Goal: Information Seeking & Learning: Learn about a topic

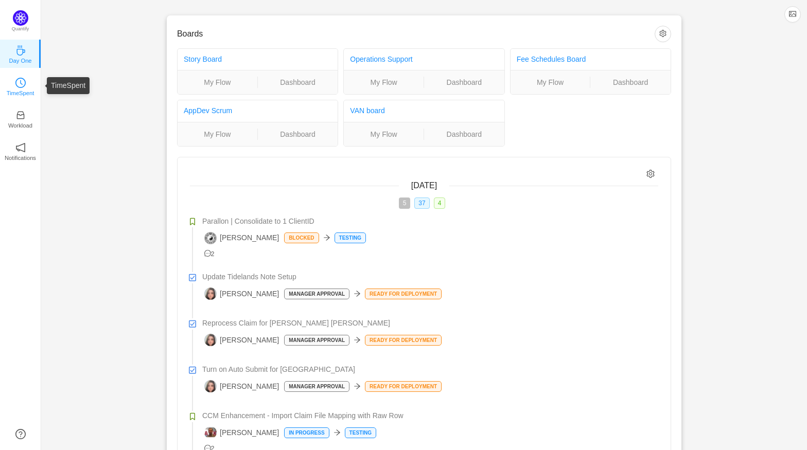
click at [26, 92] on p "TimeSpent" at bounding box center [21, 93] width 28 height 9
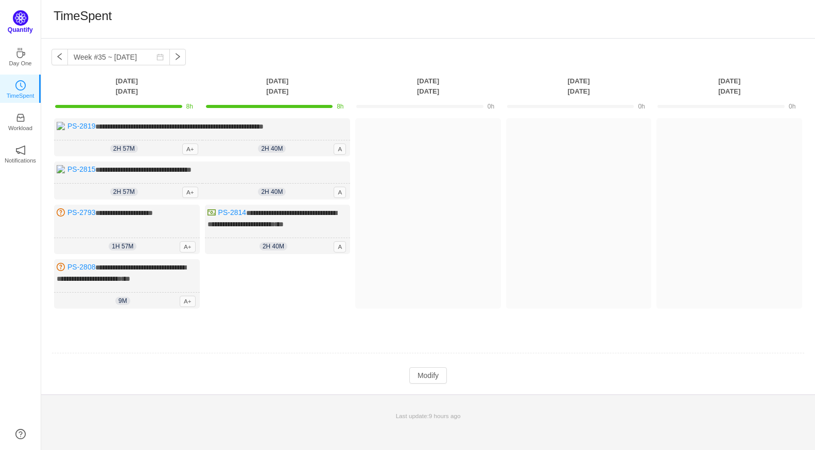
click at [24, 26] on p "Quantify" at bounding box center [20, 29] width 25 height 9
click at [18, 21] on img at bounding box center [20, 17] width 15 height 15
click at [21, 116] on icon "icon: inbox" at bounding box center [20, 115] width 10 height 10
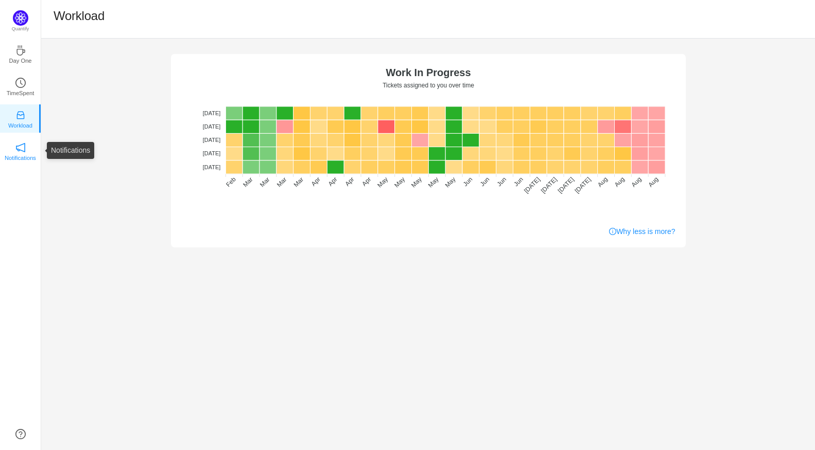
click at [21, 154] on p "Notifications" at bounding box center [20, 157] width 31 height 9
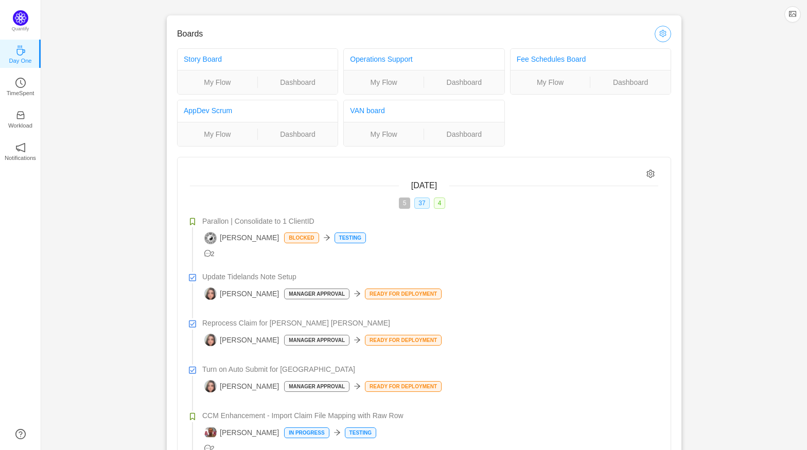
click at [664, 35] on button "button" at bounding box center [663, 34] width 16 height 16
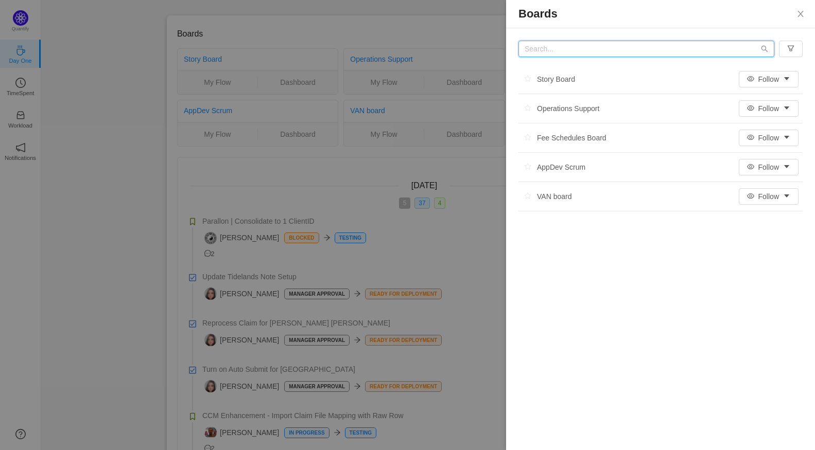
click at [553, 50] on input "text" at bounding box center [646, 49] width 256 height 16
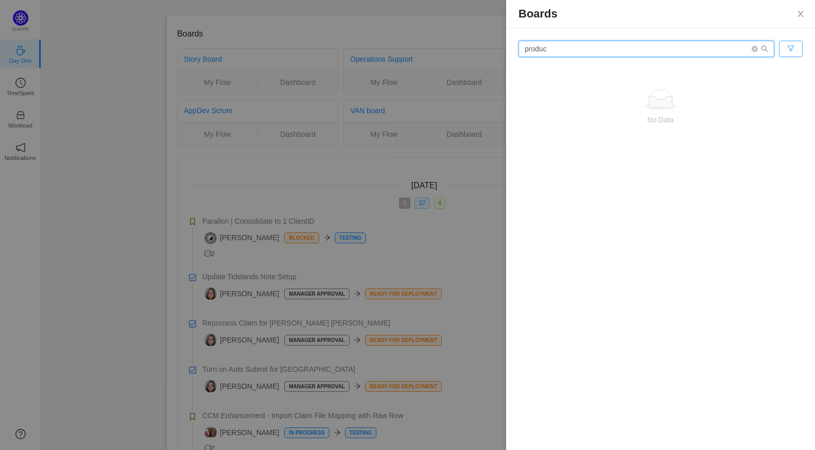
type input "produc"
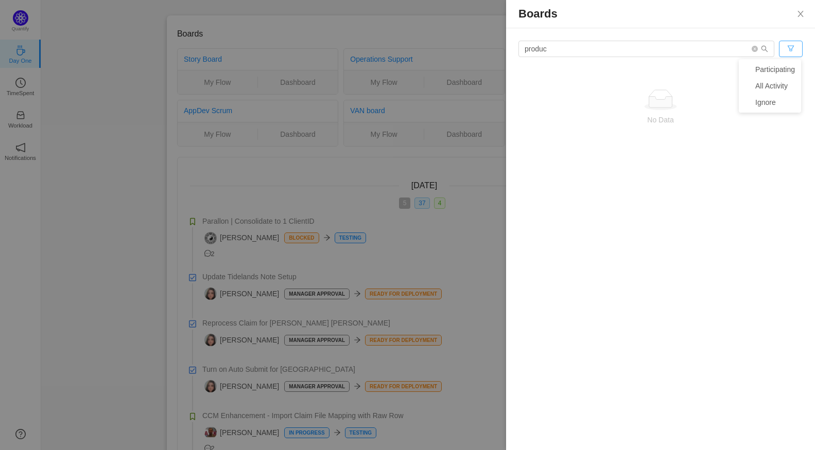
click at [787, 46] on button "button" at bounding box center [791, 49] width 24 height 16
click at [789, 46] on button "button" at bounding box center [791, 49] width 24 height 16
click at [783, 87] on li "All Activity" at bounding box center [770, 86] width 62 height 16
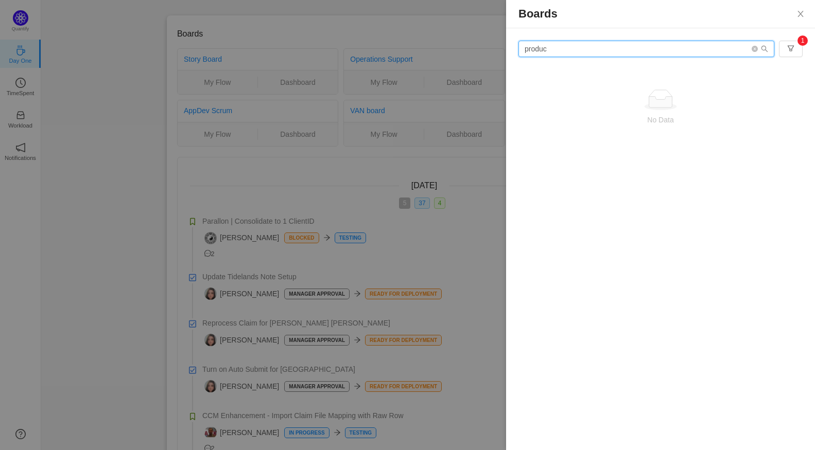
drag, startPoint x: 752, startPoint y: 53, endPoint x: 759, endPoint y: 51, distance: 6.8
click at [753, 53] on input "produc" at bounding box center [646, 49] width 256 height 16
click at [759, 50] on span at bounding box center [760, 48] width 16 height 7
click at [755, 49] on icon "icon: close-circle" at bounding box center [755, 49] width 6 height 6
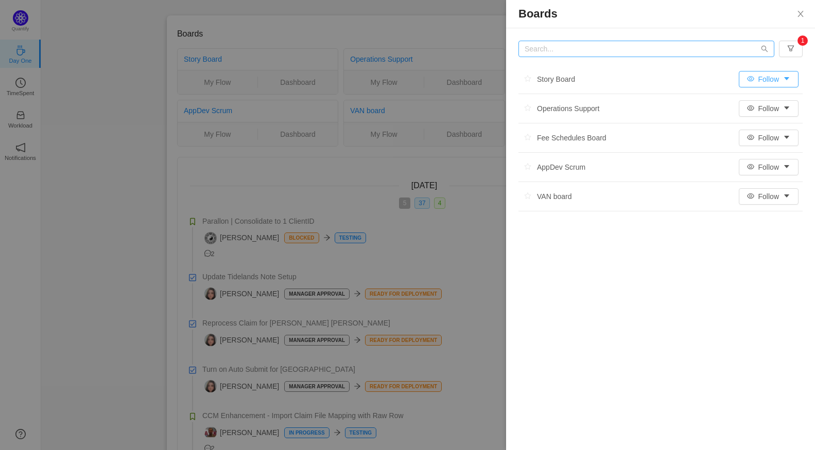
click at [789, 79] on button "Follow" at bounding box center [769, 79] width 60 height 16
click at [795, 16] on button "Close" at bounding box center [800, 14] width 29 height 29
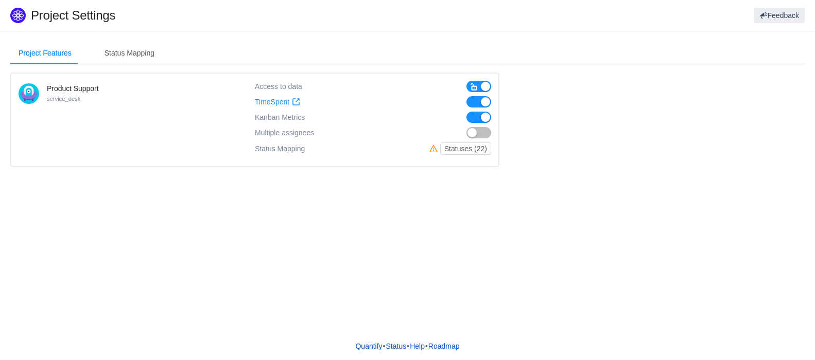
click at [482, 131] on button "button" at bounding box center [478, 132] width 25 height 11
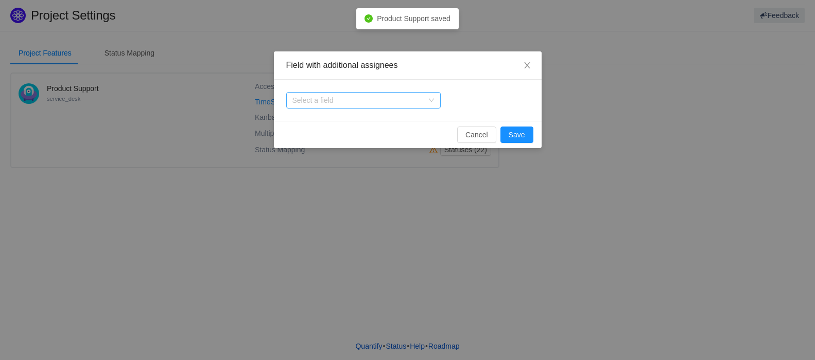
click at [432, 101] on icon "icon: down" at bounding box center [431, 100] width 6 height 6
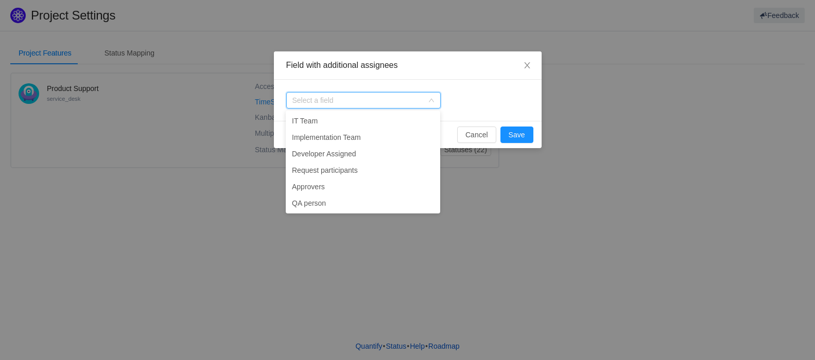
click at [468, 90] on div "Select a field" at bounding box center [408, 100] width 268 height 41
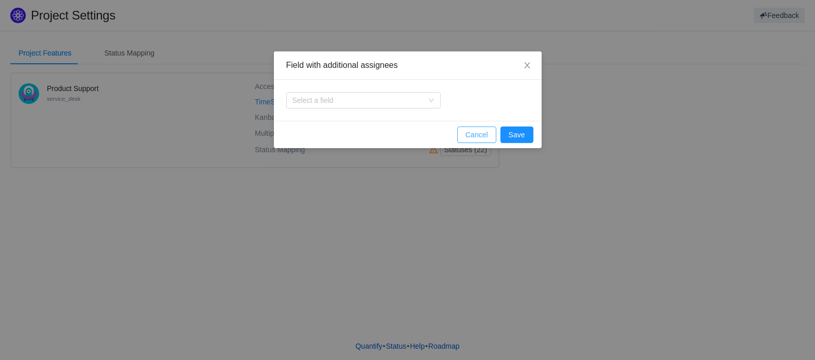
click at [476, 142] on button "Cancel" at bounding box center [476, 135] width 39 height 16
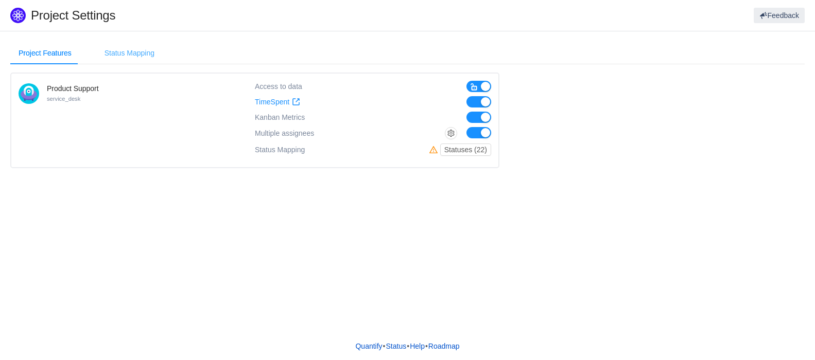
click at [129, 54] on div "Status Mapping" at bounding box center [129, 53] width 66 height 23
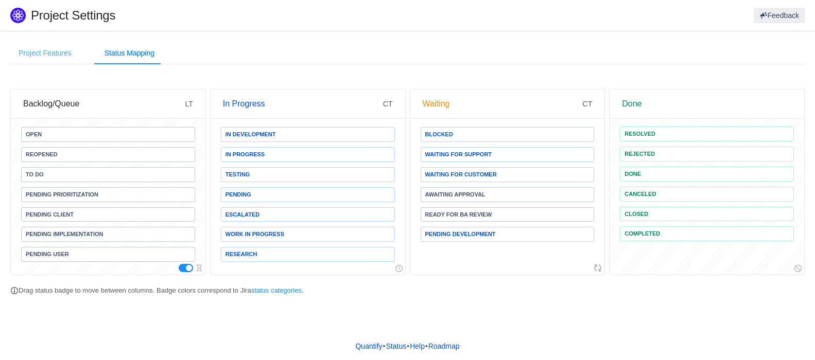
click at [44, 52] on div "Project Features" at bounding box center [44, 53] width 69 height 23
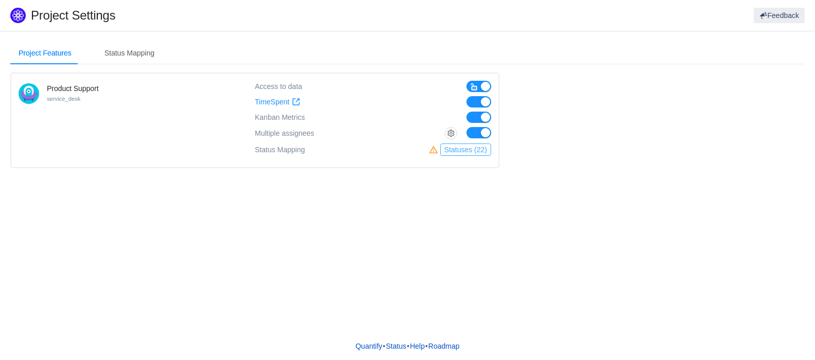
click at [474, 151] on button "Statuses (22)" at bounding box center [465, 150] width 51 height 12
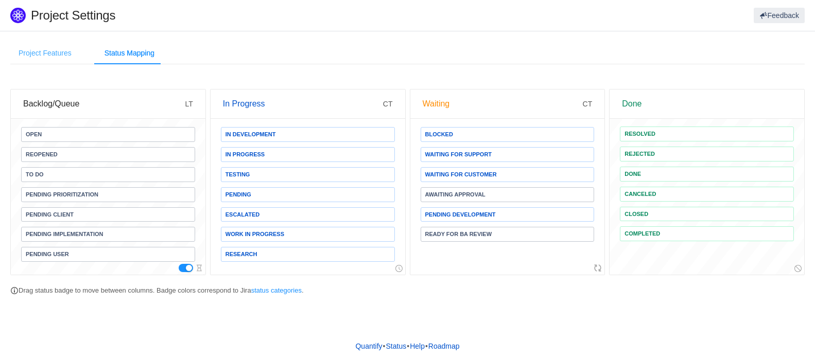
click at [44, 51] on div "Project Features" at bounding box center [44, 53] width 69 height 23
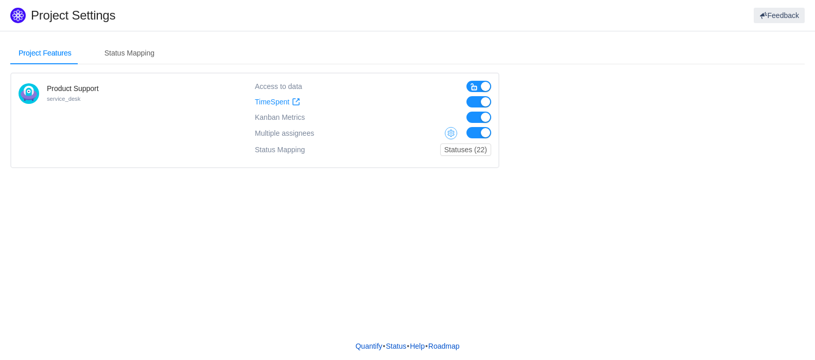
click at [451, 135] on button "button" at bounding box center [451, 133] width 12 height 12
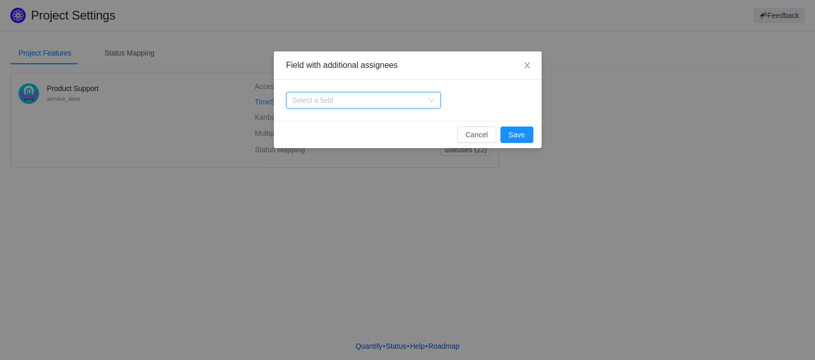
click at [431, 97] on icon "icon: down" at bounding box center [431, 100] width 6 height 6
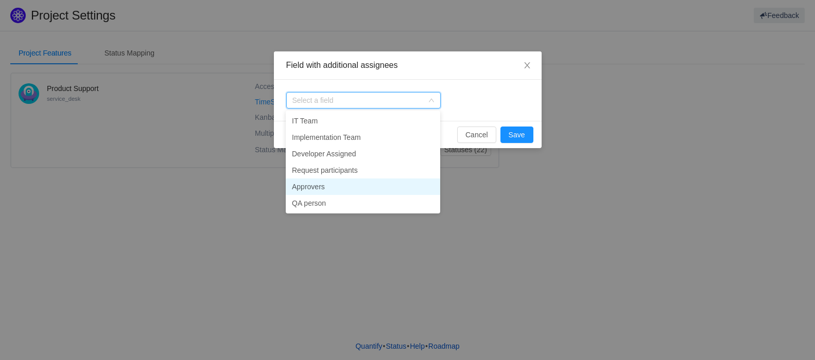
click at [349, 187] on li "Approvers" at bounding box center [363, 187] width 154 height 16
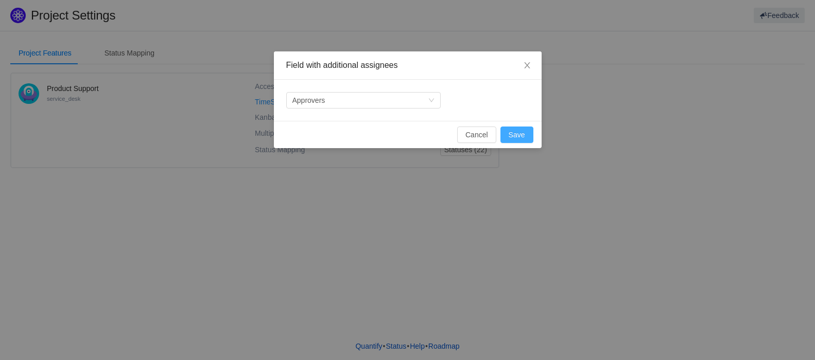
click at [515, 137] on button "Save" at bounding box center [516, 135] width 33 height 16
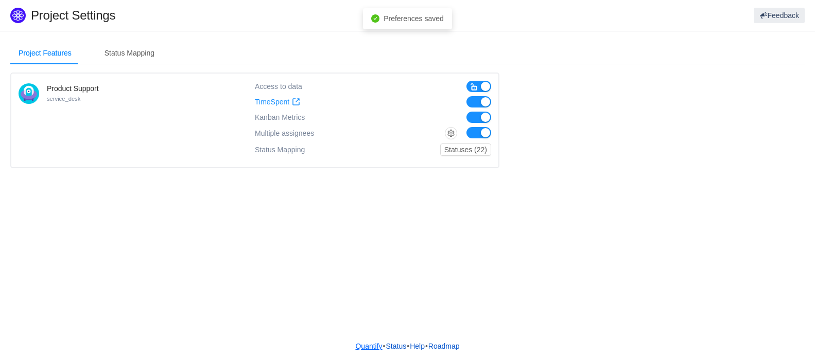
click at [360, 345] on link "Quantify" at bounding box center [369, 346] width 28 height 15
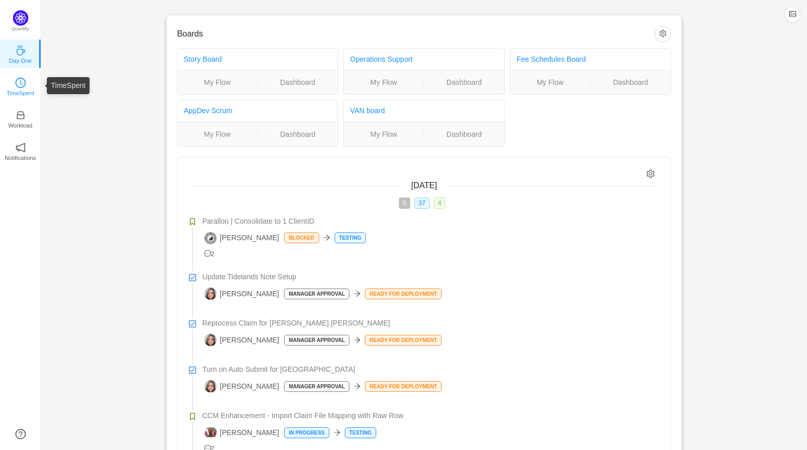
click at [25, 87] on icon "icon: clock-circle" at bounding box center [20, 83] width 10 height 10
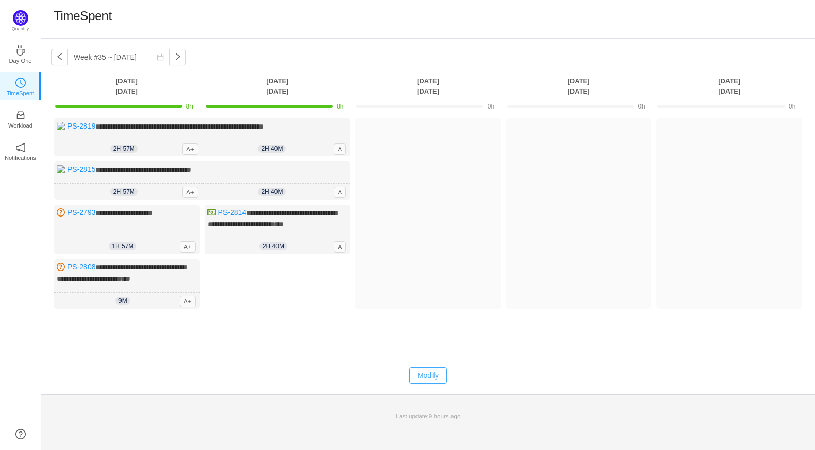
click at [426, 377] on button "Modify" at bounding box center [428, 376] width 38 height 16
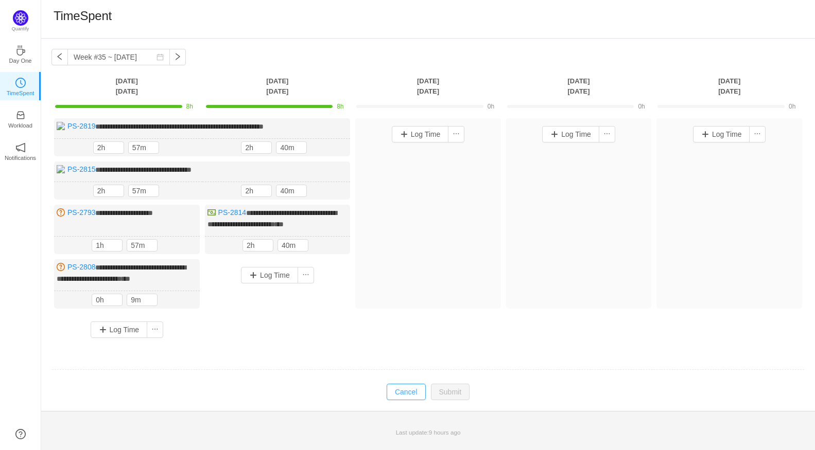
click at [419, 390] on button "Cancel" at bounding box center [406, 392] width 39 height 16
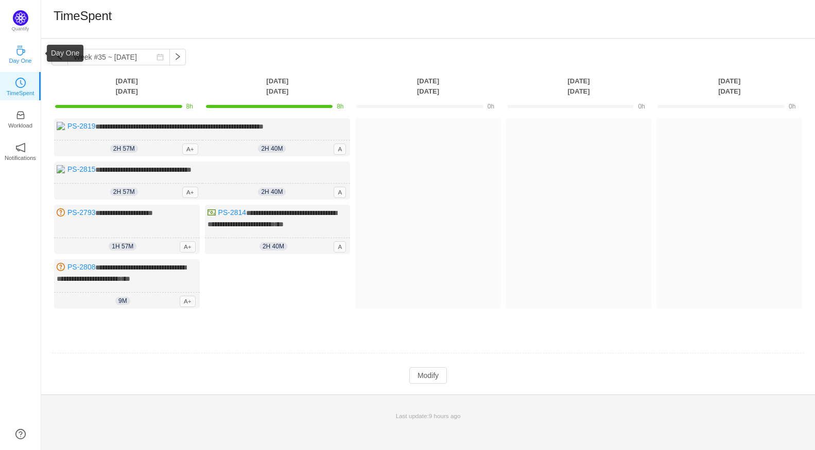
click at [18, 50] on icon "icon: coffee" at bounding box center [20, 50] width 10 height 10
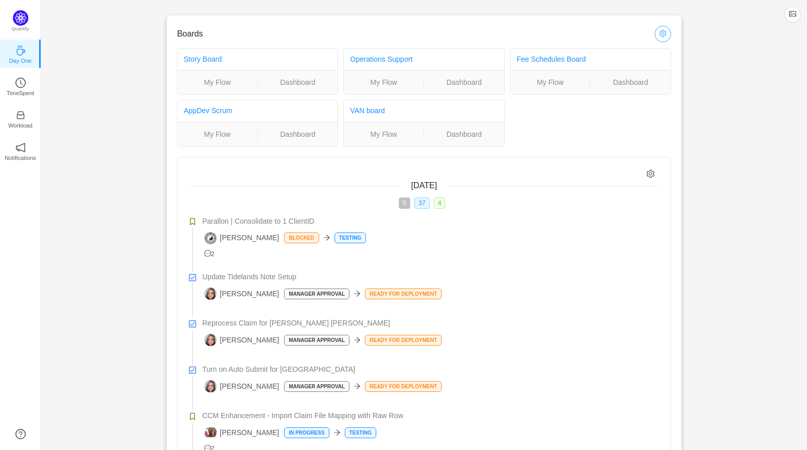
click at [666, 33] on button "button" at bounding box center [663, 34] width 16 height 16
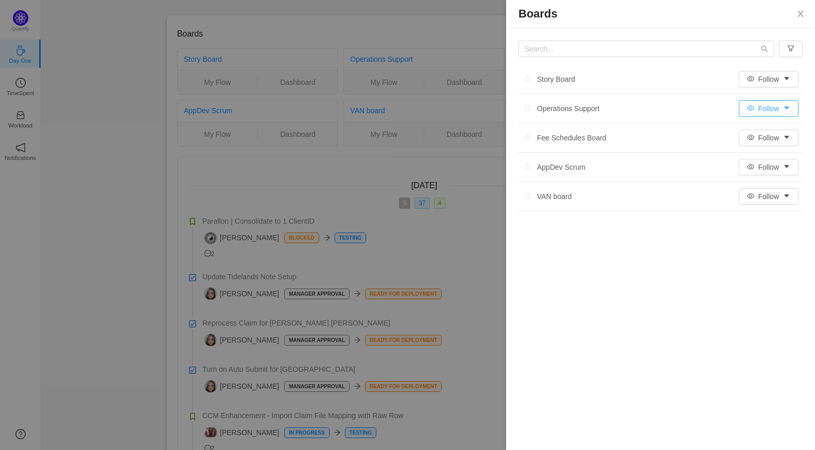
click at [788, 108] on button "Follow" at bounding box center [769, 108] width 60 height 16
click at [776, 158] on li "Ignore" at bounding box center [769, 162] width 62 height 16
click at [791, 80] on button "Follow" at bounding box center [769, 79] width 60 height 16
click at [755, 135] on li "Ignore" at bounding box center [769, 133] width 62 height 16
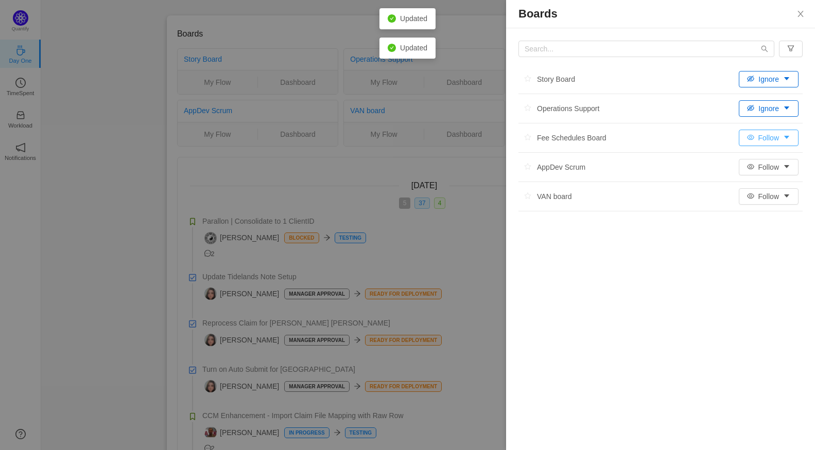
click at [785, 138] on button "Follow" at bounding box center [769, 138] width 60 height 16
click at [762, 187] on li "Ignore" at bounding box center [769, 191] width 62 height 16
click at [754, 164] on button "Follow" at bounding box center [769, 167] width 60 height 16
click at [761, 222] on li "Ignore" at bounding box center [769, 221] width 62 height 16
click at [764, 202] on button "Follow" at bounding box center [769, 196] width 60 height 16
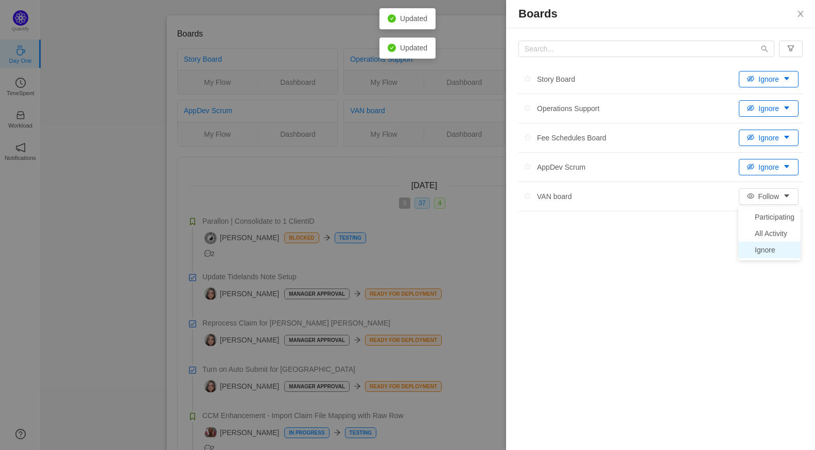
click at [763, 247] on li "Ignore" at bounding box center [769, 250] width 62 height 16
click at [798, 14] on icon "icon: close" at bounding box center [800, 14] width 8 height 8
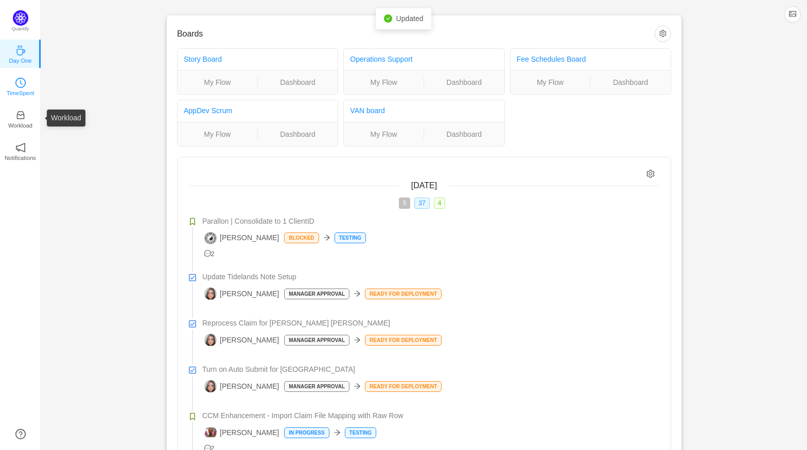
click at [23, 83] on icon "icon: clock-circle" at bounding box center [20, 83] width 10 height 10
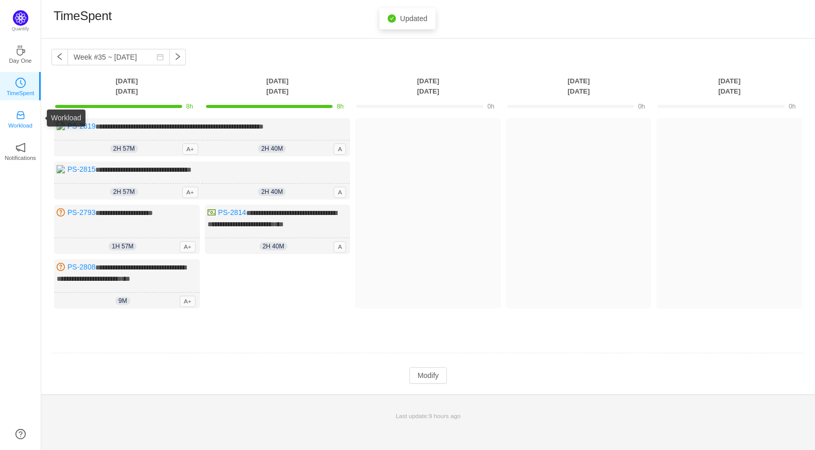
click at [20, 113] on icon "icon: inbox" at bounding box center [20, 115] width 10 height 10
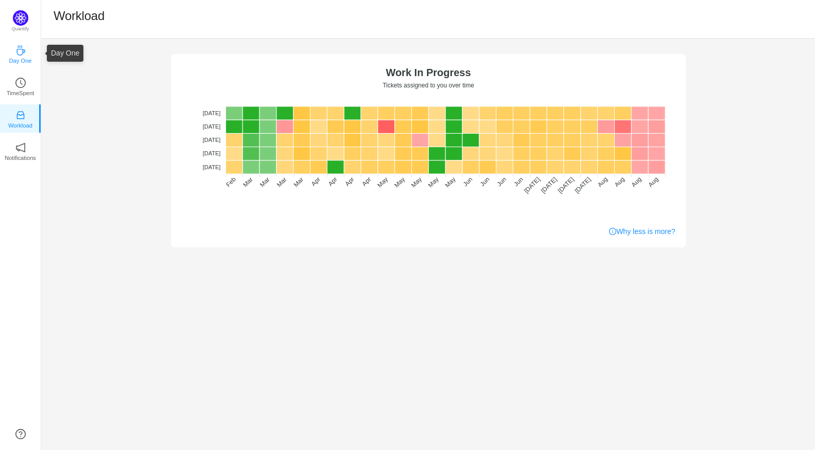
click at [26, 54] on link "Day One" at bounding box center [20, 53] width 10 height 10
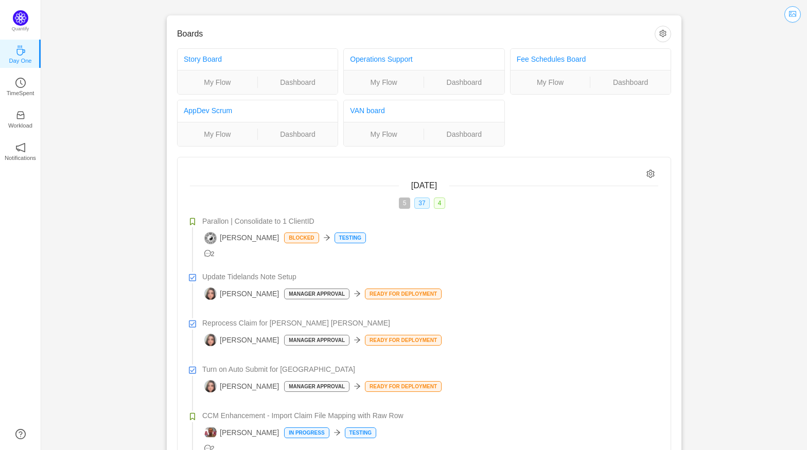
click at [789, 16] on button "button" at bounding box center [793, 14] width 16 height 16
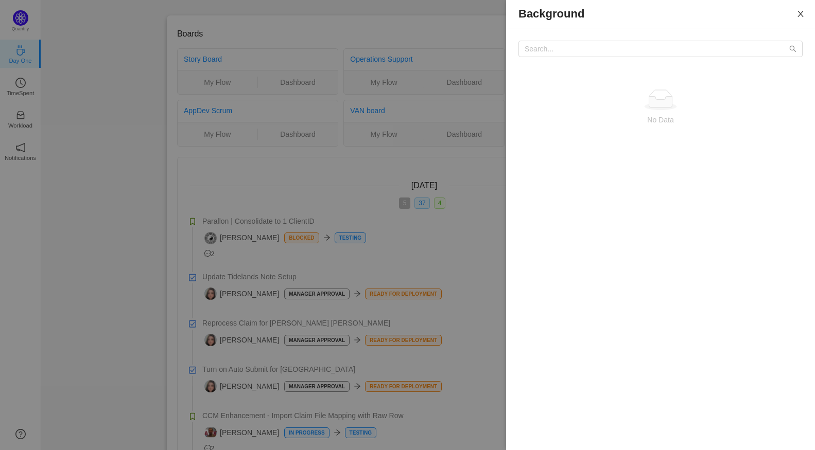
click at [796, 14] on icon "icon: close" at bounding box center [800, 14] width 8 height 8
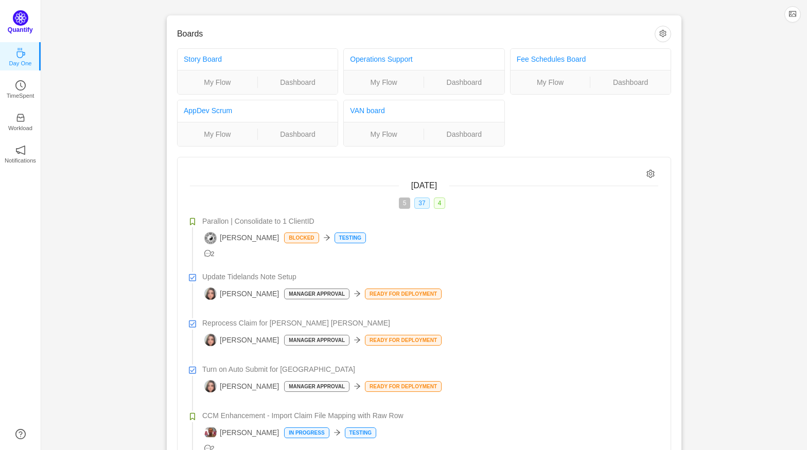
click at [25, 19] on img at bounding box center [20, 17] width 15 height 15
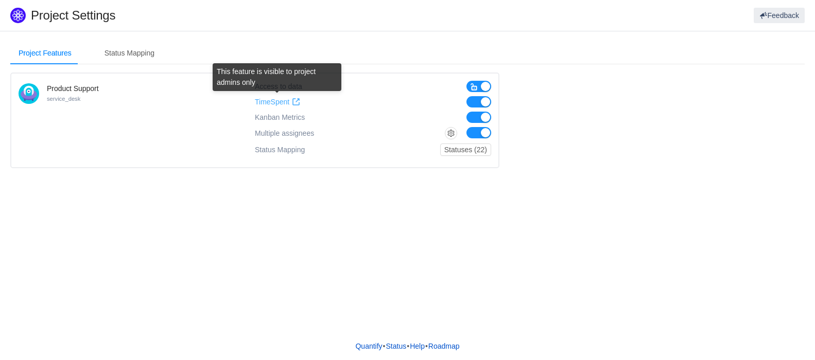
click at [280, 103] on span "TimeSpent" at bounding box center [272, 102] width 34 height 9
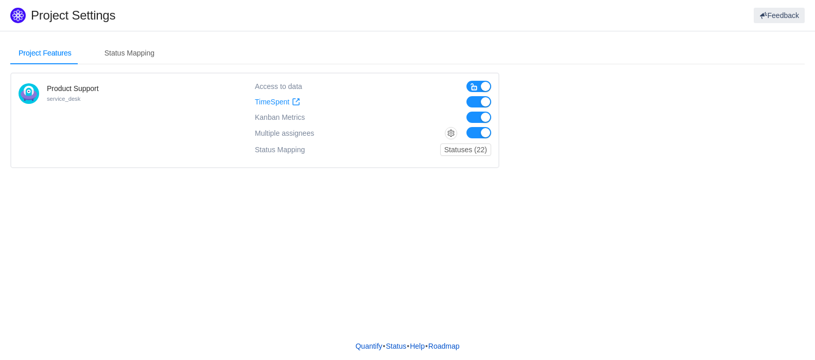
click at [482, 132] on button "button" at bounding box center [478, 132] width 25 height 11
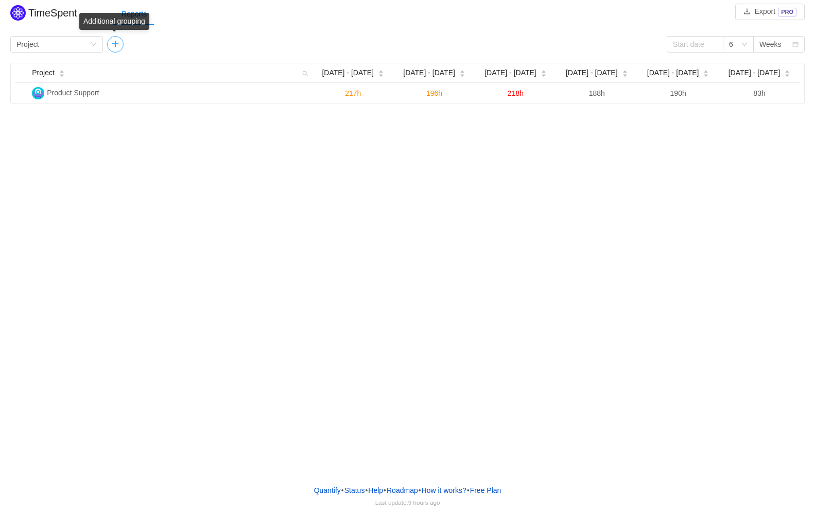
click at [113, 46] on button "button" at bounding box center [115, 44] width 16 height 16
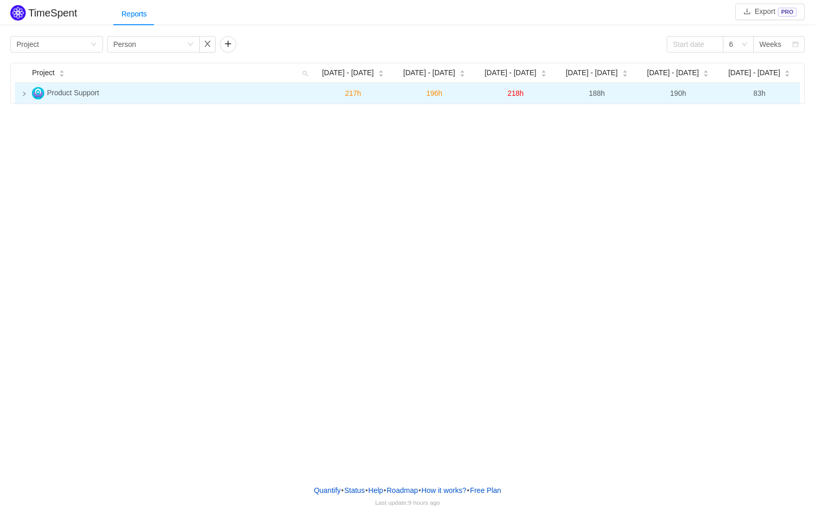
click at [23, 95] on icon "icon: right" at bounding box center [24, 93] width 5 height 5
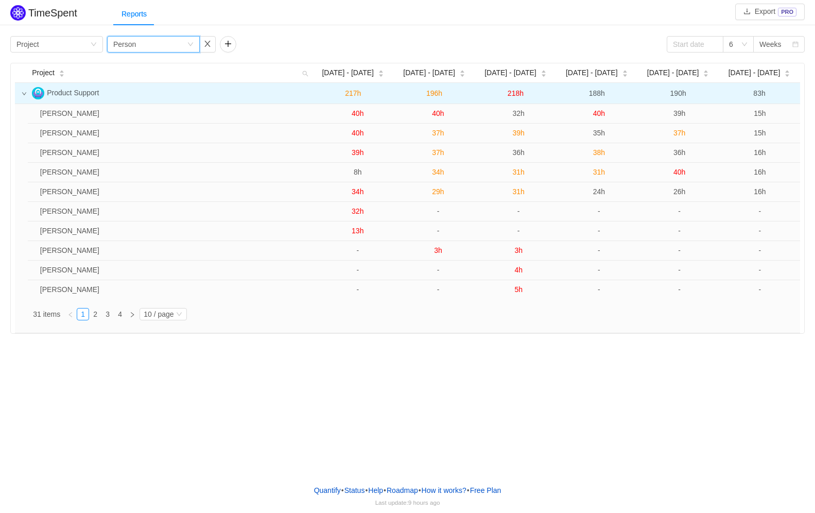
click at [187, 45] on icon "icon: down" at bounding box center [190, 44] width 6 height 6
click at [128, 81] on li "Team" at bounding box center [153, 81] width 93 height 16
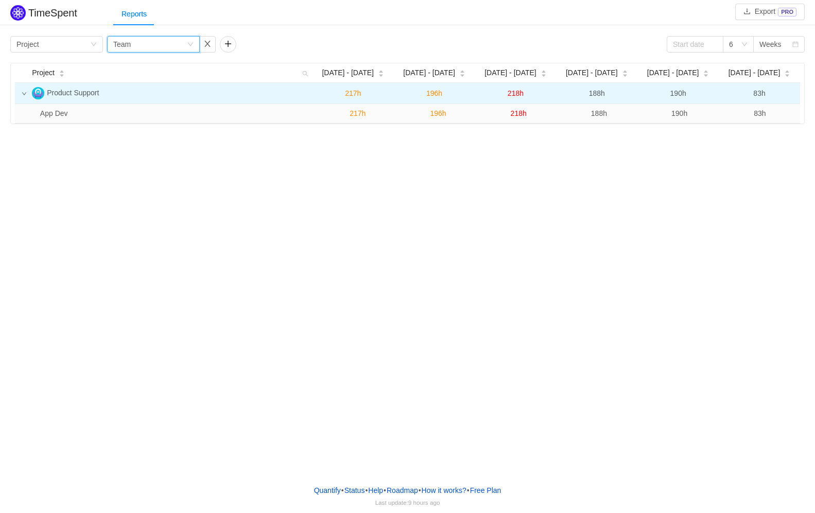
click at [189, 42] on icon "icon: down" at bounding box center [190, 44] width 6 height 6
click at [126, 131] on li "Person" at bounding box center [153, 131] width 93 height 16
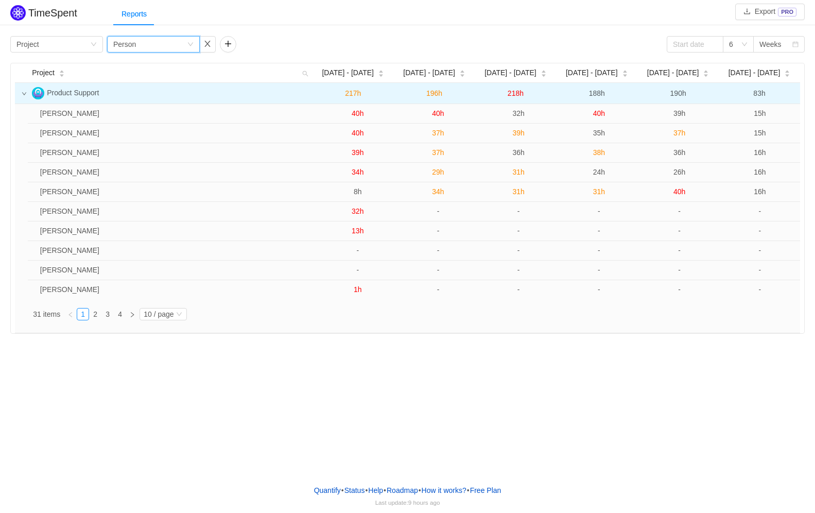
click at [314, 44] on div "Group by Project Group by Person 6 Weeks" at bounding box center [407, 44] width 794 height 16
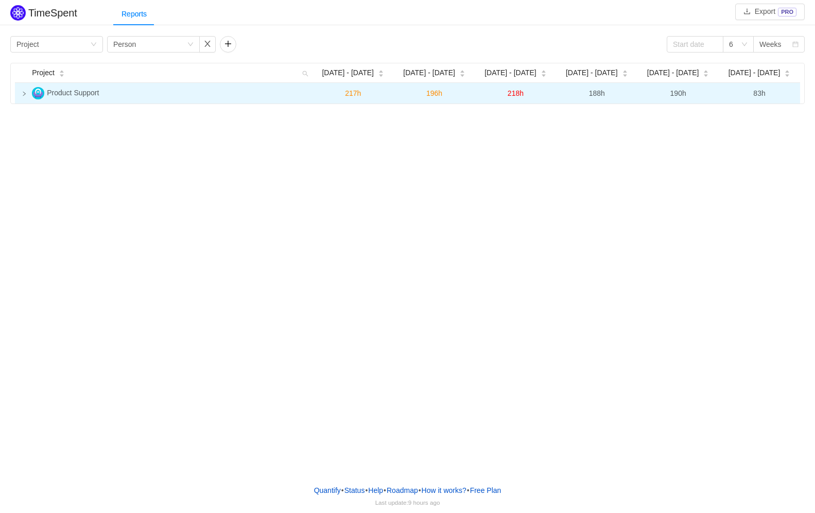
click at [24, 97] on td at bounding box center [21, 93] width 13 height 21
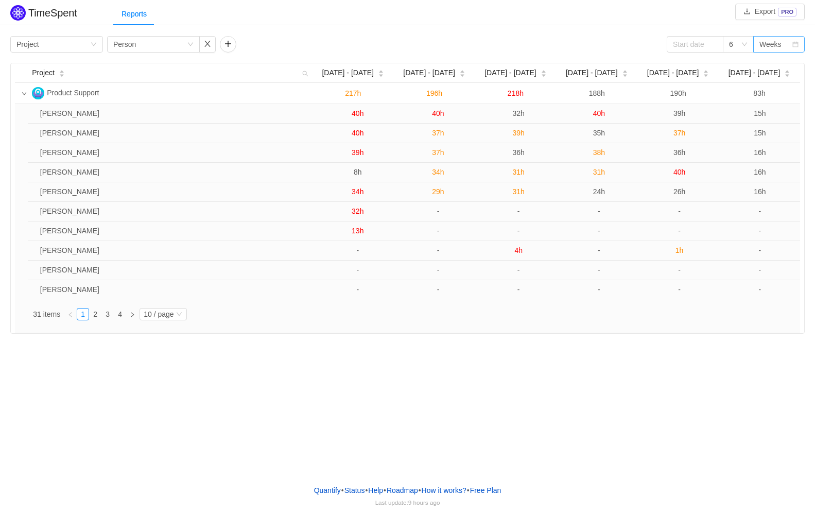
click at [765, 48] on div "Weeks" at bounding box center [770, 44] width 22 height 15
click at [774, 65] on li "Weeks" at bounding box center [778, 65] width 51 height 16
click at [742, 44] on icon "icon: down" at bounding box center [744, 44] width 6 height 6
click at [733, 64] on li "3" at bounding box center [738, 65] width 31 height 16
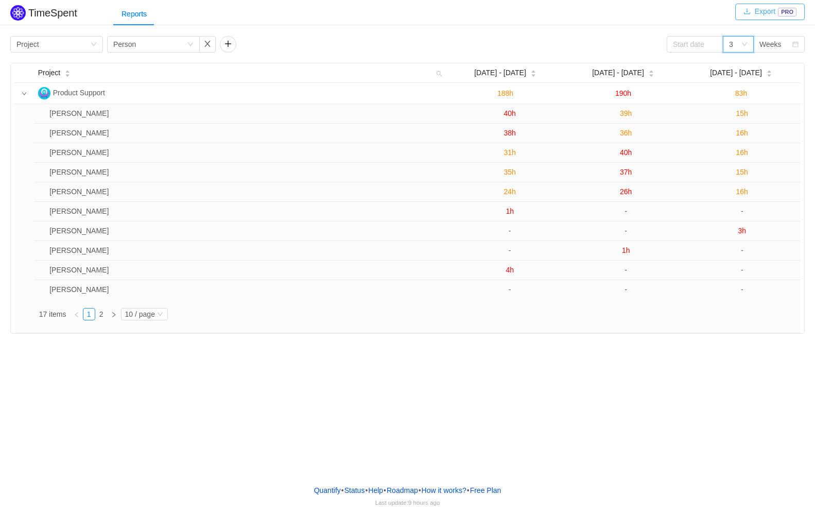
click at [767, 14] on button "Export PRO" at bounding box center [769, 12] width 69 height 16
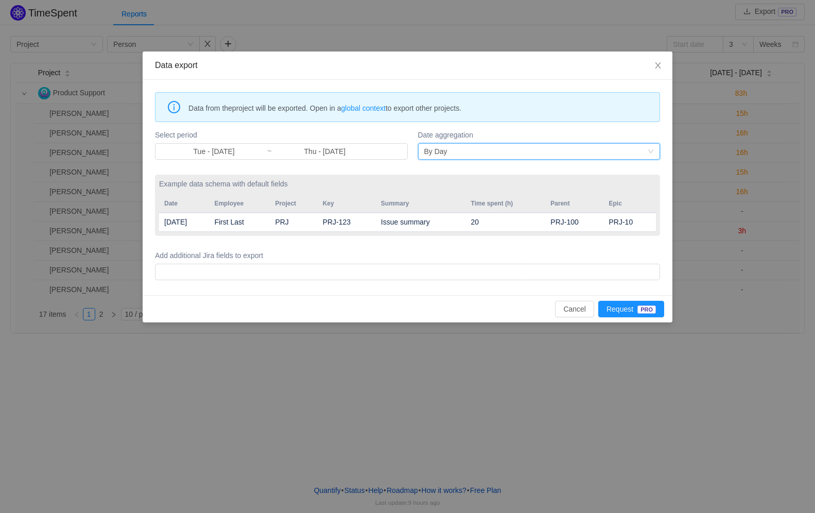
click at [476, 146] on div "By Day" at bounding box center [535, 151] width 223 height 15
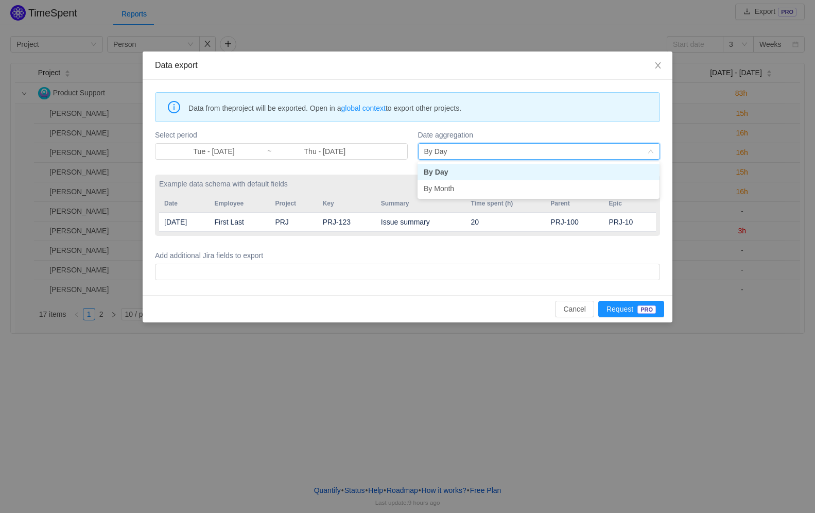
click at [508, 133] on label "Date aggregation" at bounding box center [539, 135] width 242 height 11
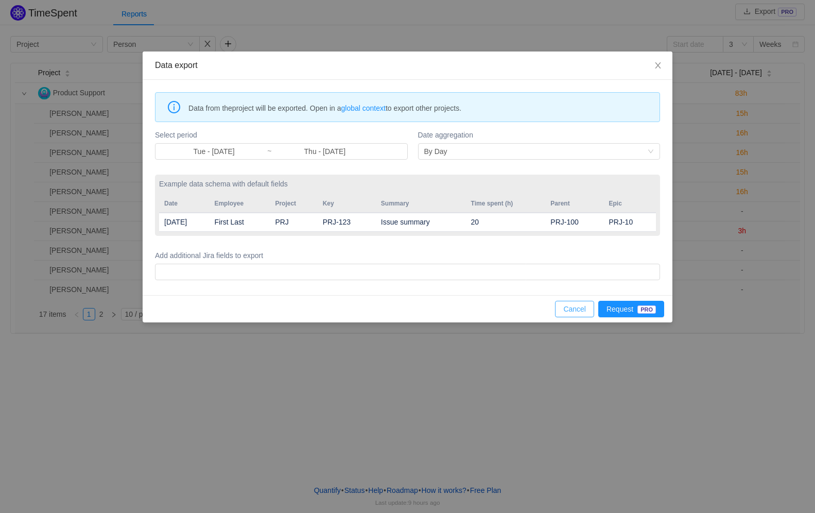
click at [569, 306] on button "Cancel" at bounding box center [574, 309] width 39 height 16
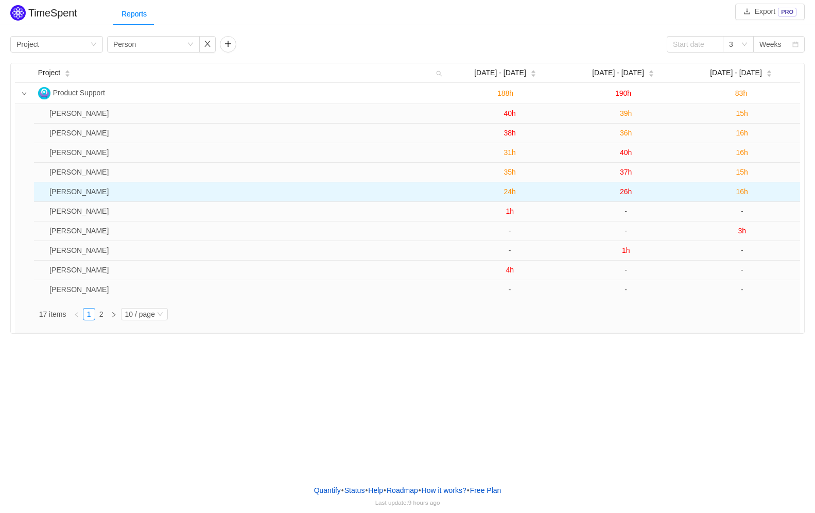
click at [508, 195] on span "24h" at bounding box center [510, 191] width 12 height 8
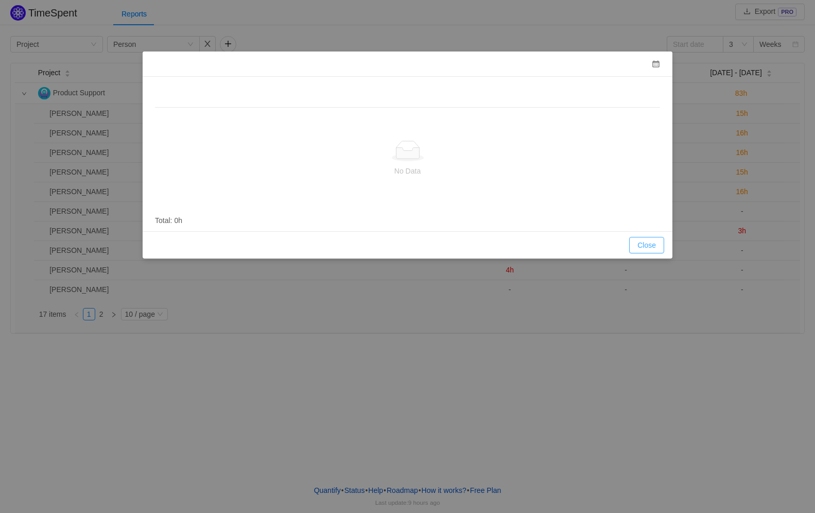
click at [646, 246] on button "Close" at bounding box center [646, 245] width 35 height 16
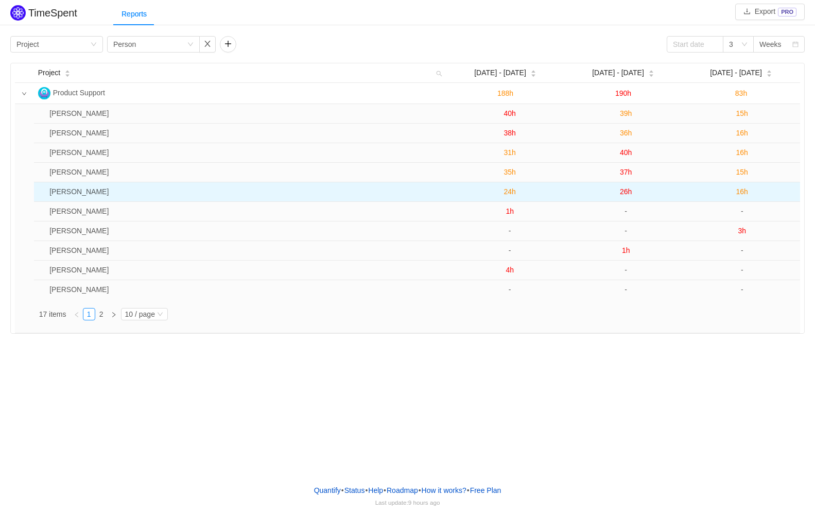
click at [622, 191] on span "26h" at bounding box center [626, 191] width 12 height 8
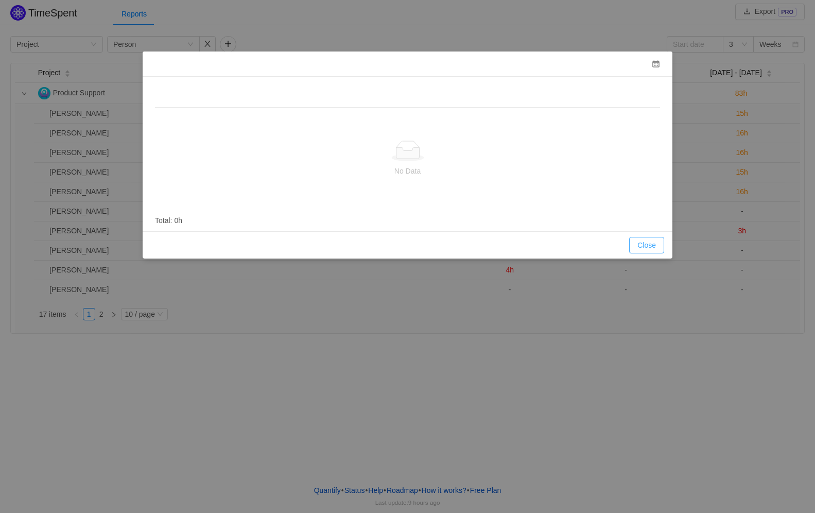
click at [646, 247] on button "Close" at bounding box center [646, 245] width 35 height 16
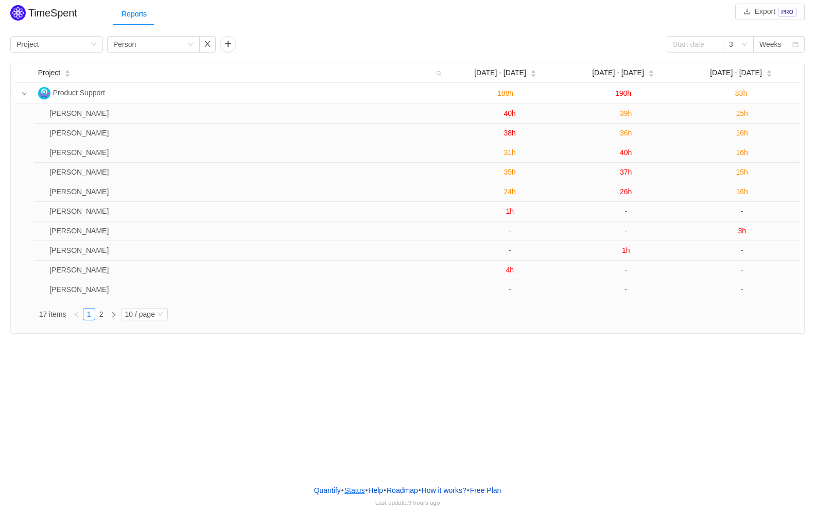
click at [346, 492] on link "Status" at bounding box center [355, 489] width 22 height 15
click at [316, 493] on link "Quantify" at bounding box center [328, 489] width 28 height 15
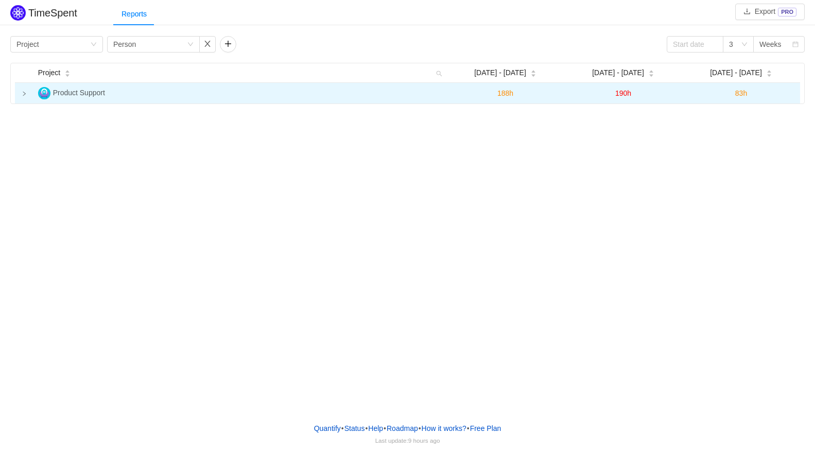
click at [22, 95] on td at bounding box center [24, 93] width 19 height 21
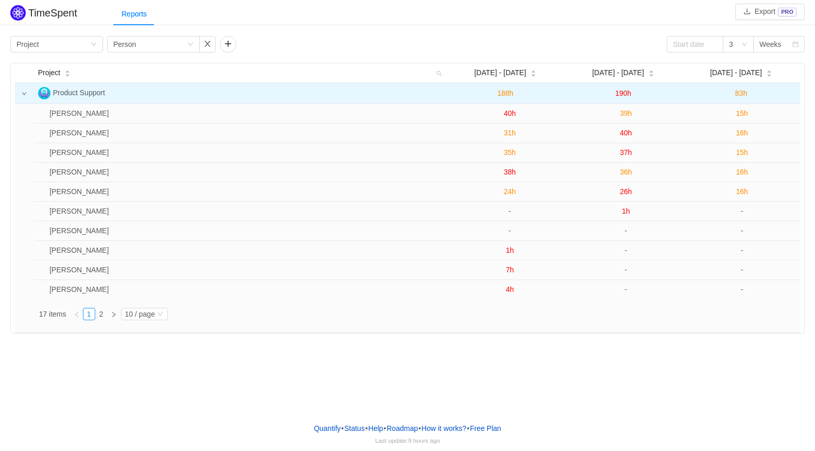
click at [24, 95] on icon "icon: down" at bounding box center [24, 93] width 5 height 5
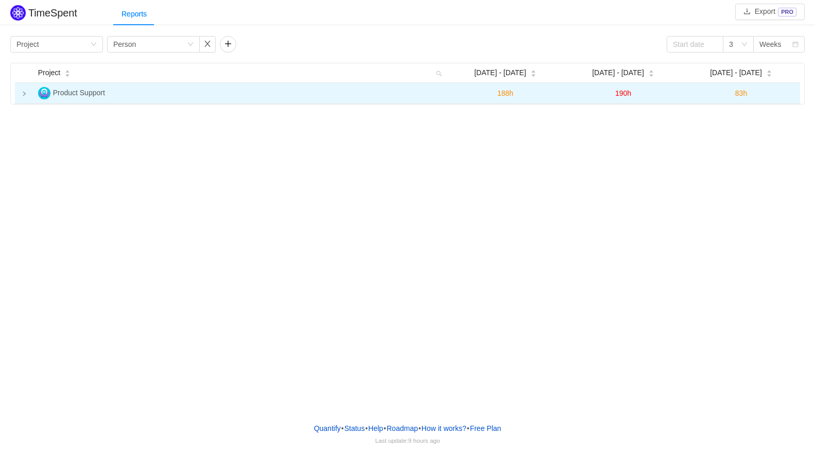
click at [24, 90] on td at bounding box center [24, 93] width 19 height 21
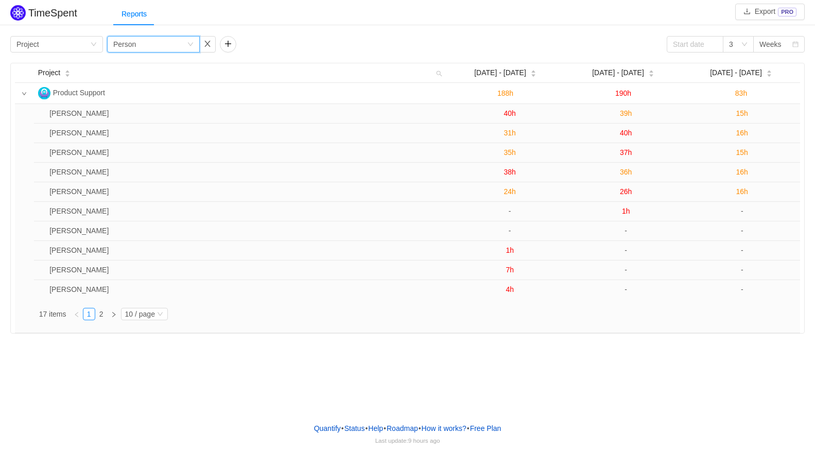
click at [190, 42] on icon "icon: down" at bounding box center [190, 44] width 6 height 6
click at [121, 67] on li "Issue" at bounding box center [153, 65] width 93 height 16
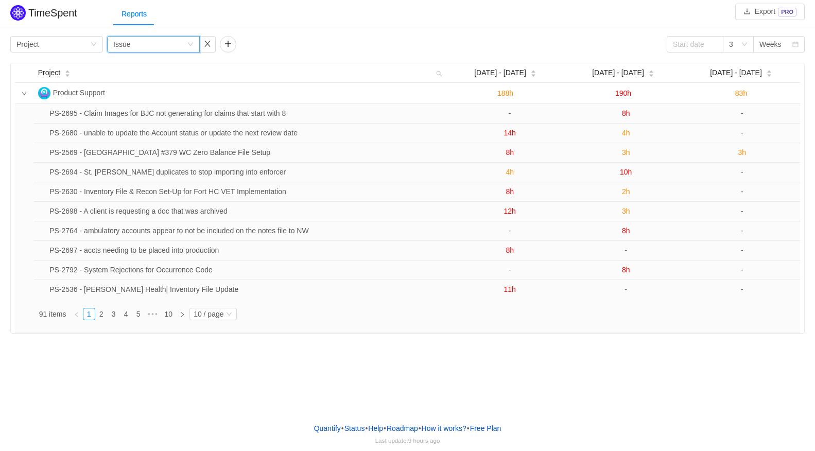
click at [232, 307] on div "PS-2695 - Claim Images for BJC not generating for claims that start with 8 - 8h…" at bounding box center [417, 216] width 766 height 224
click at [226, 316] on icon "icon: down" at bounding box center [229, 314] width 6 height 6
click at [217, 302] on li "40 / page" at bounding box center [212, 298] width 47 height 16
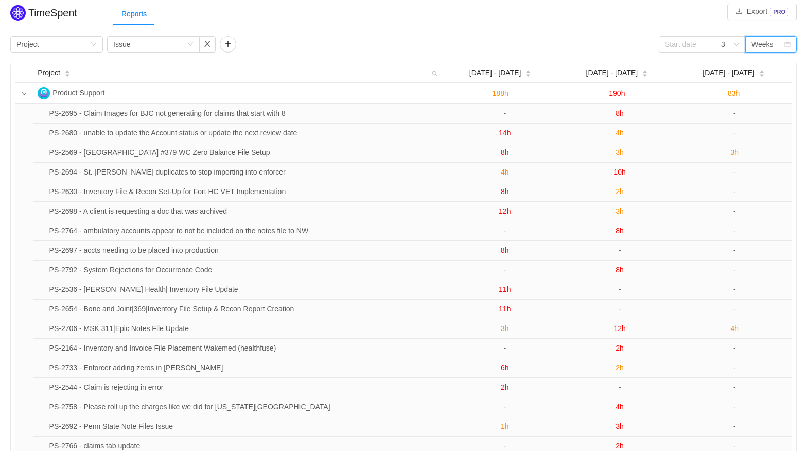
click at [772, 43] on div "Weeks" at bounding box center [763, 44] width 22 height 15
click at [689, 45] on input at bounding box center [687, 44] width 57 height 16
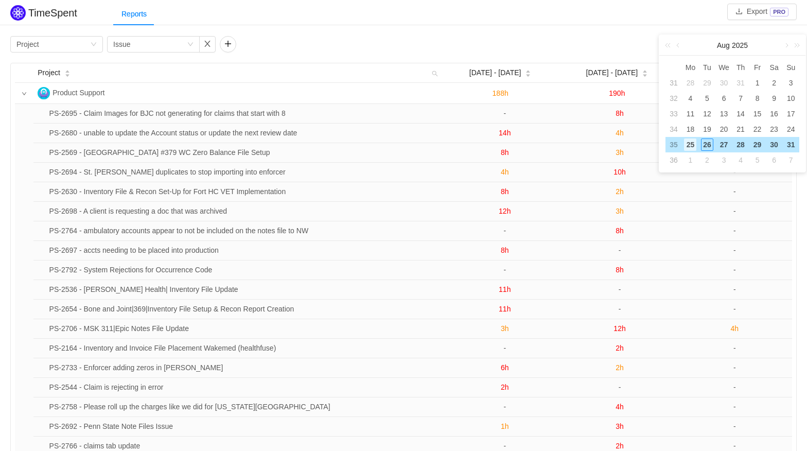
click at [695, 145] on div "25" at bounding box center [690, 144] width 12 height 12
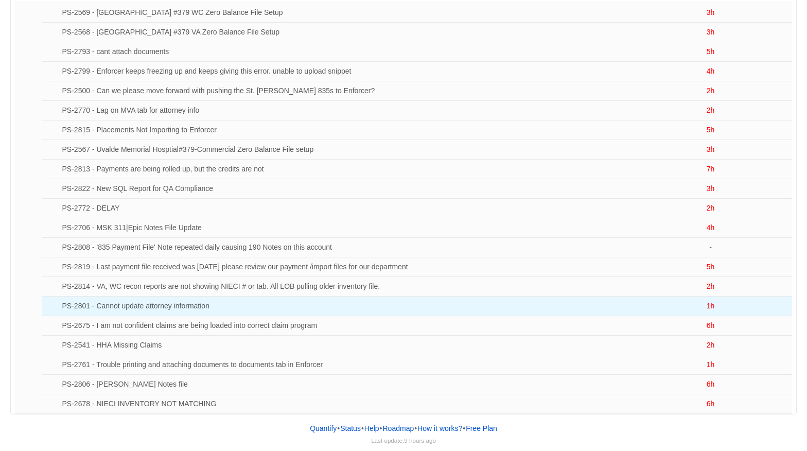
scroll to position [101, 0]
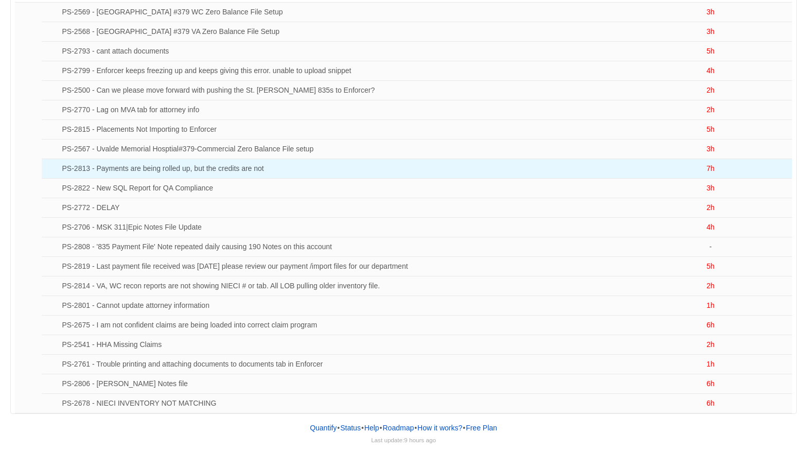
click at [74, 167] on td "PS-2813 - Payments are being rolled up, but the credits are not" at bounding box center [343, 169] width 571 height 20
drag, startPoint x: 88, startPoint y: 168, endPoint x: 59, endPoint y: 170, distance: 28.4
click at [59, 170] on td "PS-2813 - Payments are being rolled up, but the credits are not" at bounding box center [343, 169] width 571 height 20
copy td "PS-2813"
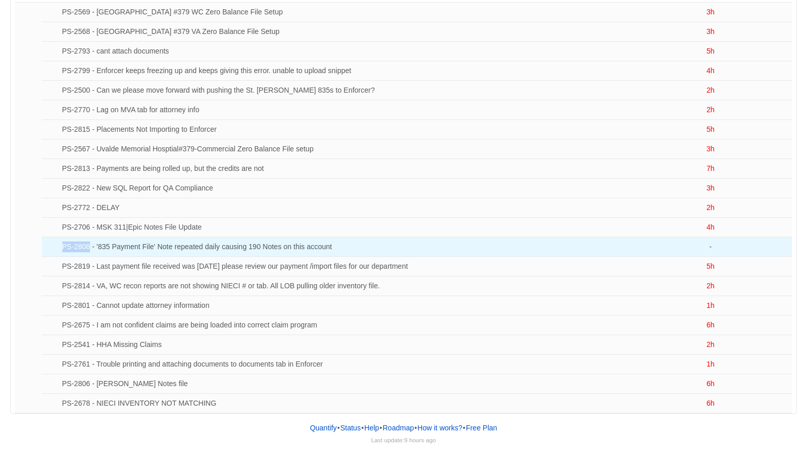
drag, startPoint x: 88, startPoint y: 249, endPoint x: 63, endPoint y: 246, distance: 25.4
click at [63, 246] on td "PS-2808 - '835 Payment File' Note repeated daily causing 190 Notes on this acco…" at bounding box center [343, 247] width 571 height 20
copy td "PS-2808"
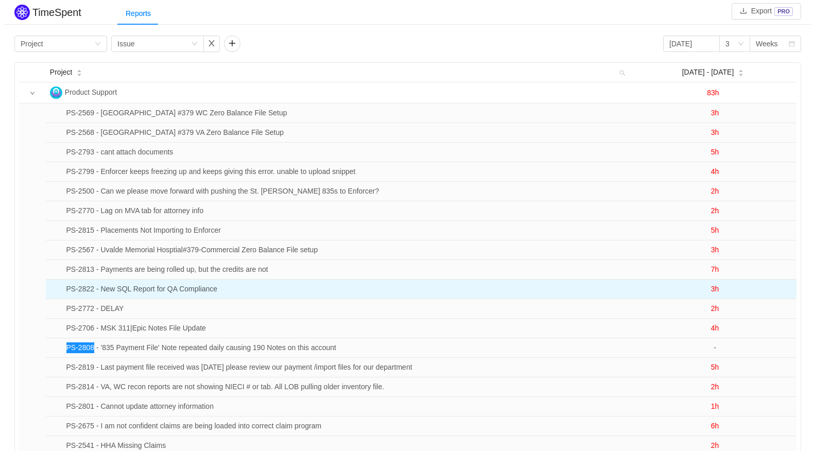
scroll to position [0, 0]
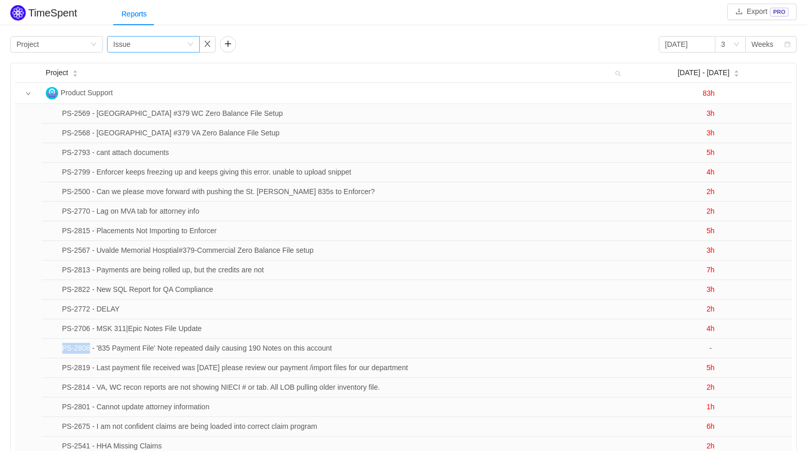
click at [186, 46] on div "Group by Issue" at bounding box center [150, 44] width 74 height 15
click at [115, 133] on li "Person" at bounding box center [153, 131] width 93 height 16
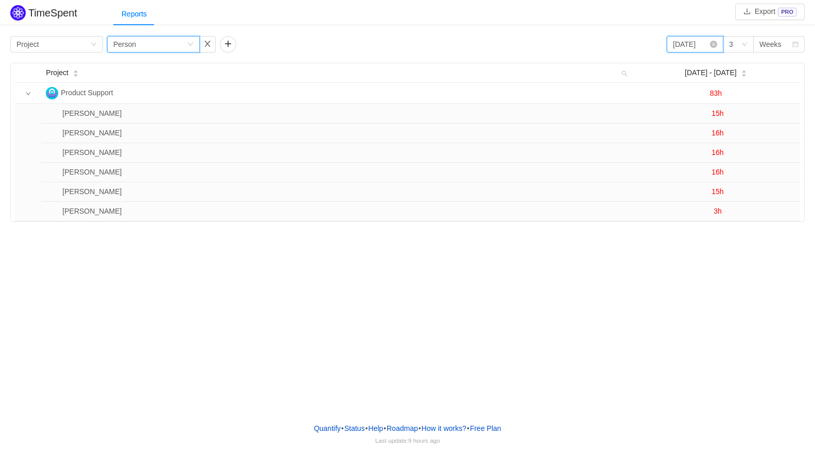
click at [690, 48] on input "2025-08-25" at bounding box center [695, 44] width 57 height 16
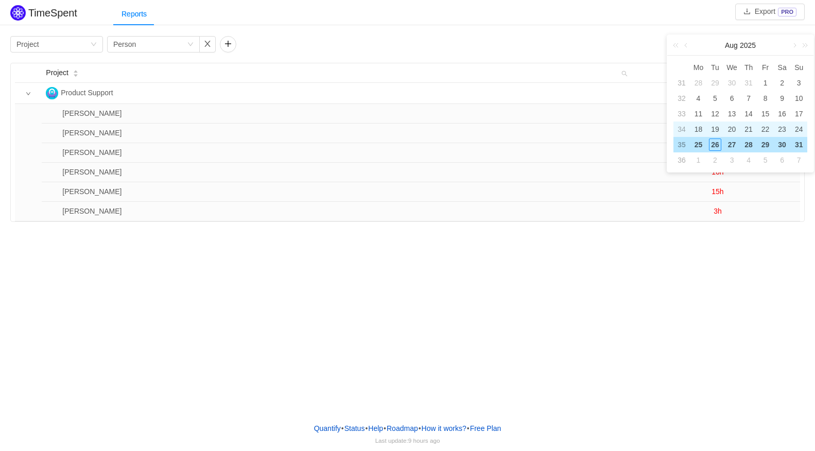
click at [703, 130] on div "18" at bounding box center [698, 129] width 12 height 12
type input "2025-08-18"
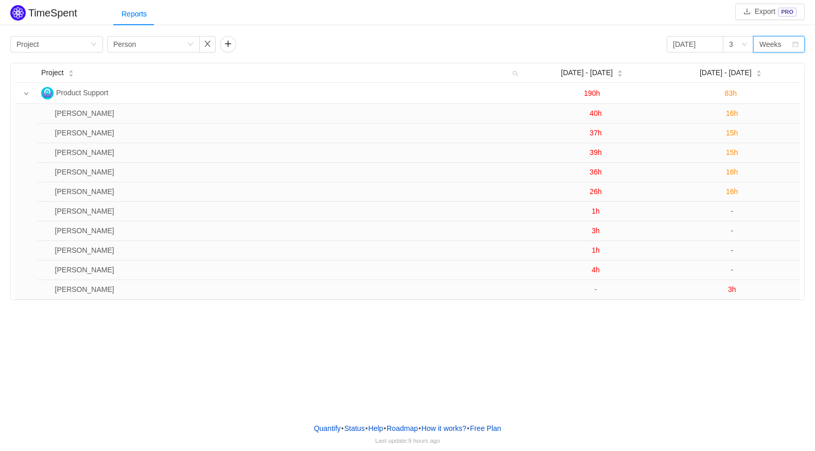
click at [770, 45] on div "Weeks" at bounding box center [770, 44] width 22 height 15
click at [773, 66] on li "Weeks" at bounding box center [778, 65] width 51 height 16
click at [774, 11] on button "Export PRO" at bounding box center [769, 12] width 69 height 16
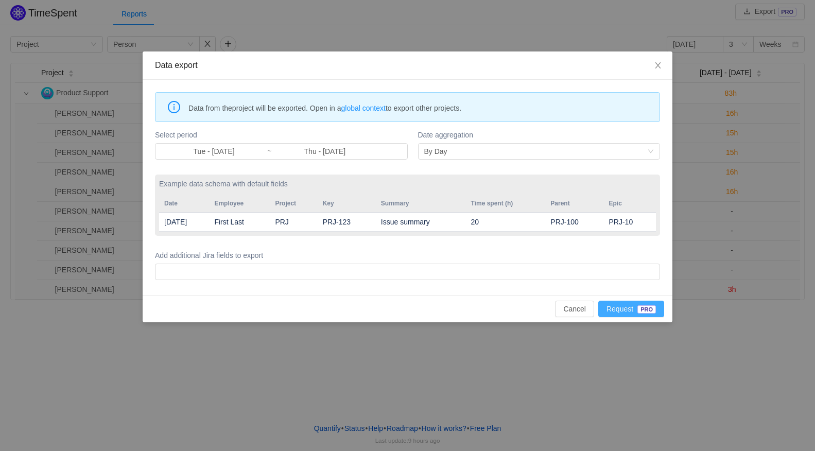
click at [635, 310] on button "Request PRO" at bounding box center [631, 309] width 66 height 16
